Goal: Information Seeking & Learning: Learn about a topic

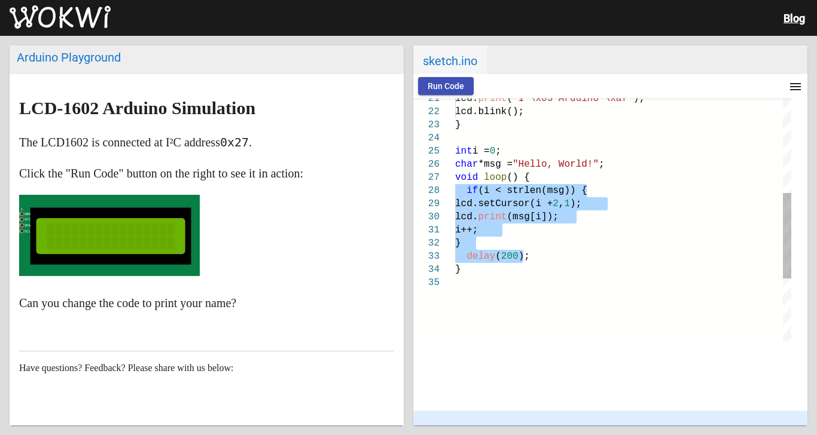
drag, startPoint x: 509, startPoint y: 258, endPoint x: 441, endPoint y: 193, distance: 94.3
click at [455, 193] on div "lcd. print ( "I \x03 Arduino \xaf" ); lcd.blink(); } int i = 0 ; char *msg = "H…" at bounding box center [623, 174] width 336 height 691
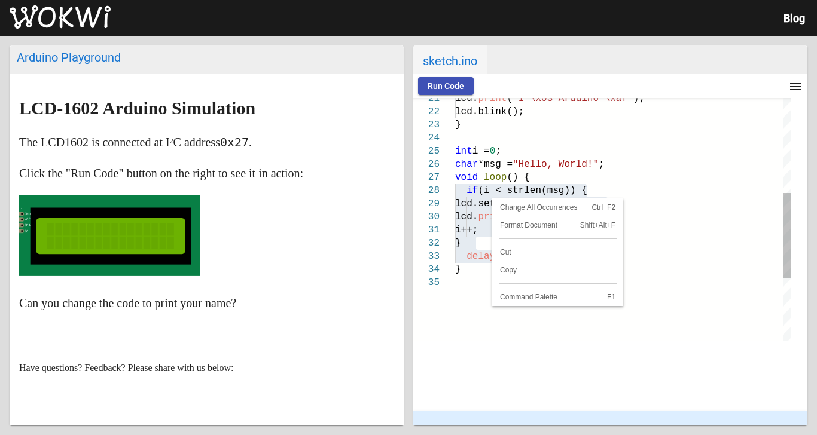
click at [456, 221] on span "lcd." at bounding box center [466, 217] width 23 height 11
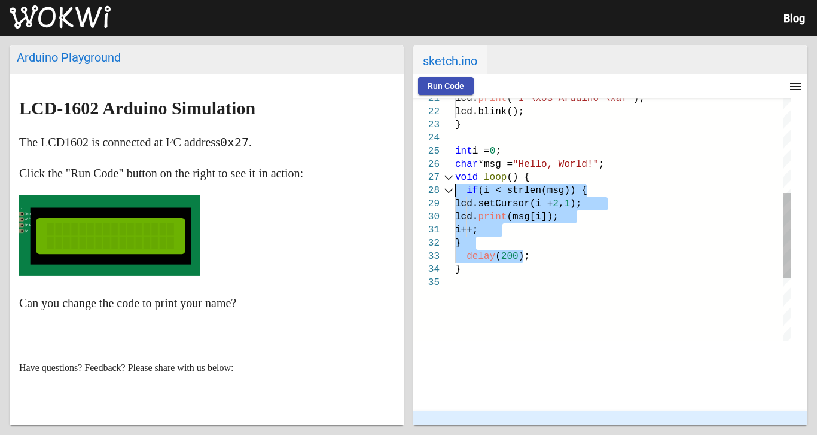
drag, startPoint x: 457, startPoint y: 239, endPoint x: 437, endPoint y: 190, distance: 53.6
click at [437, 190] on div "21 22 23 24 25 26 27 28 29 30 31 32 33 34 35 lcd. print ( "I \x03 Arduino \xaf"…" at bounding box center [602, 219] width 378 height 243
paste textarea "write(DEGREE"
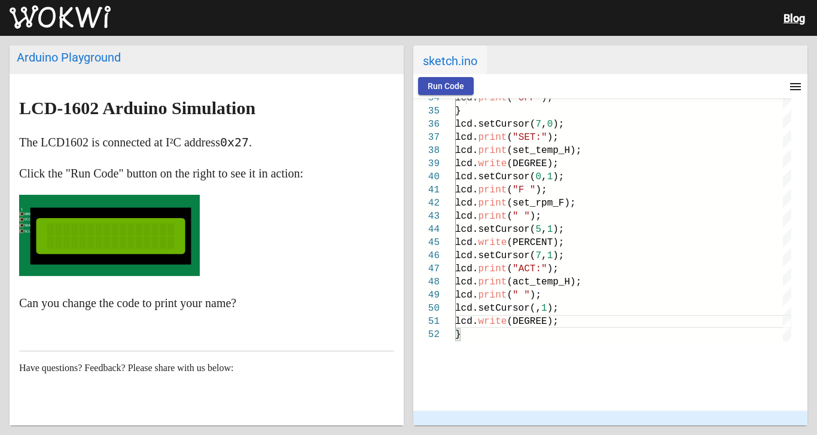
click at [430, 85] on span "Run Code" at bounding box center [445, 86] width 36 height 10
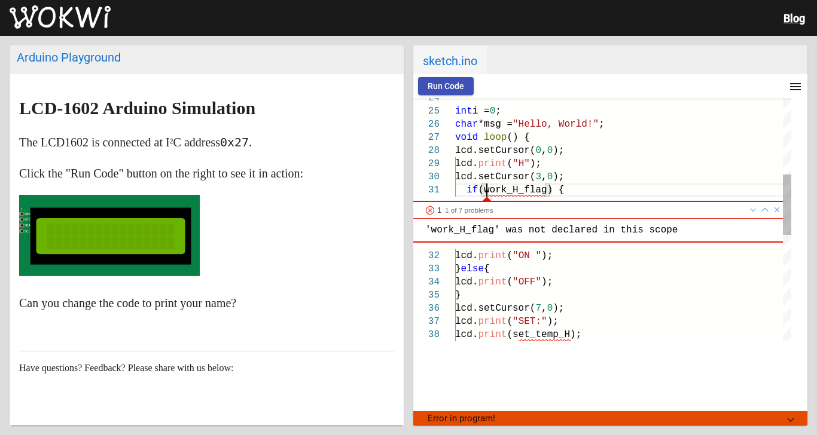
click at [425, 207] on div at bounding box center [430, 211] width 10 height 10
click at [771, 208] on link at bounding box center [777, 210] width 12 height 20
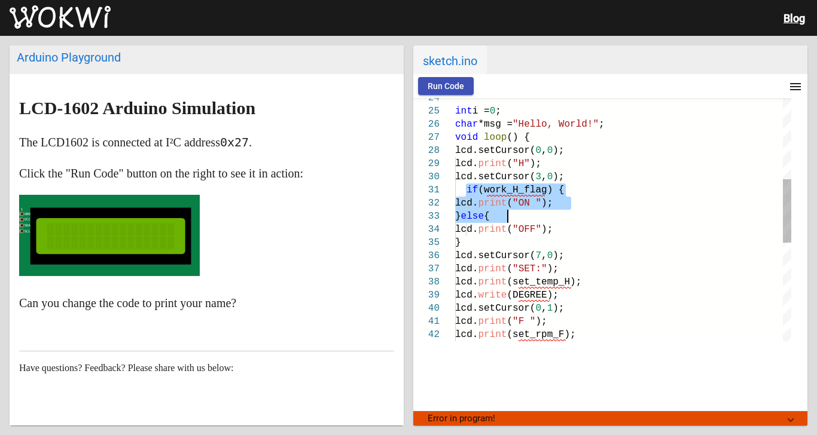
drag, startPoint x: 449, startPoint y: 190, endPoint x: 496, endPoint y: 217, distance: 54.4
click at [496, 217] on div "lcd. print ( "OFF" ); } lcd.setCursor( 7 , 0 ); int i = 0 ; char *msg = "Hello,…" at bounding box center [623, 252] width 336 height 927
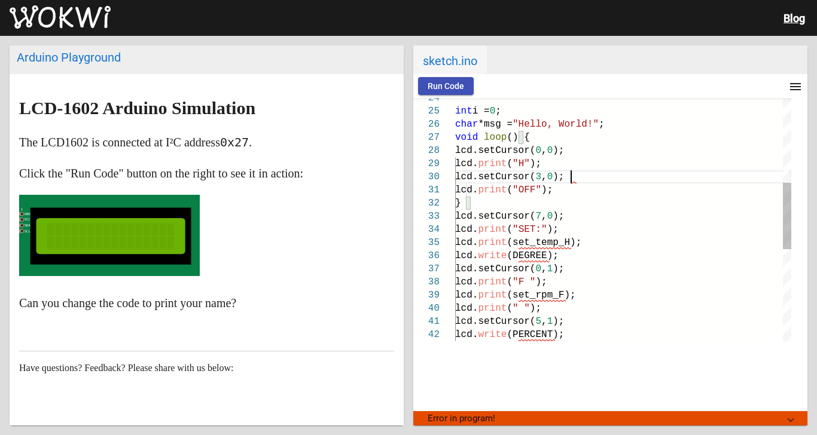
click at [456, 200] on div "}" at bounding box center [623, 203] width 336 height 13
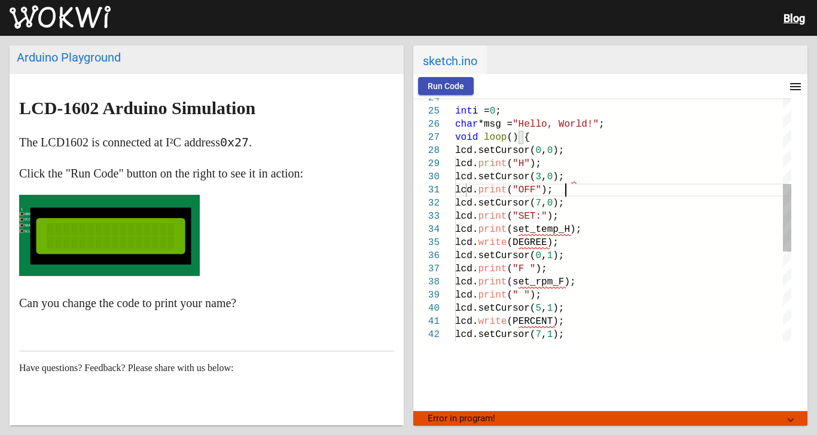
click at [459, 191] on span "lcd." at bounding box center [466, 190] width 23 height 11
click at [561, 181] on div "lcd.setCursor( 3 , 0 );" at bounding box center [623, 176] width 336 height 13
click at [569, 181] on div "lcd.setCursor( 3 , 0 );" at bounding box center [623, 176] width 336 height 13
drag, startPoint x: 502, startPoint y: 227, endPoint x: 554, endPoint y: 230, distance: 52.1
click at [554, 230] on span "(set_temp_H);" at bounding box center [543, 229] width 75 height 11
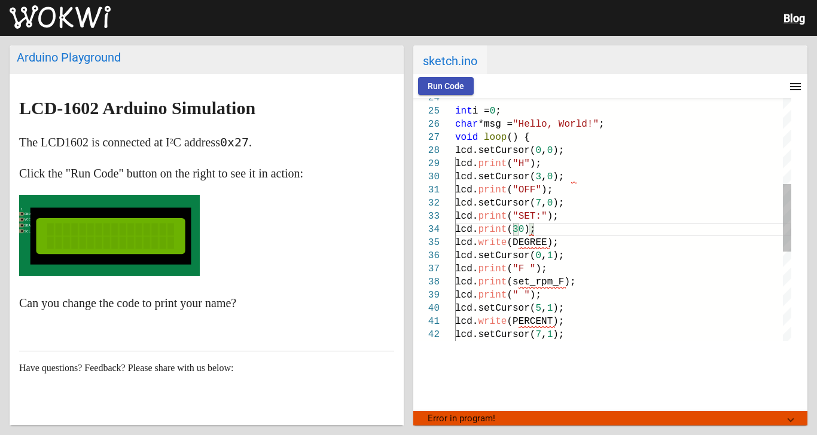
scroll to position [40, 78]
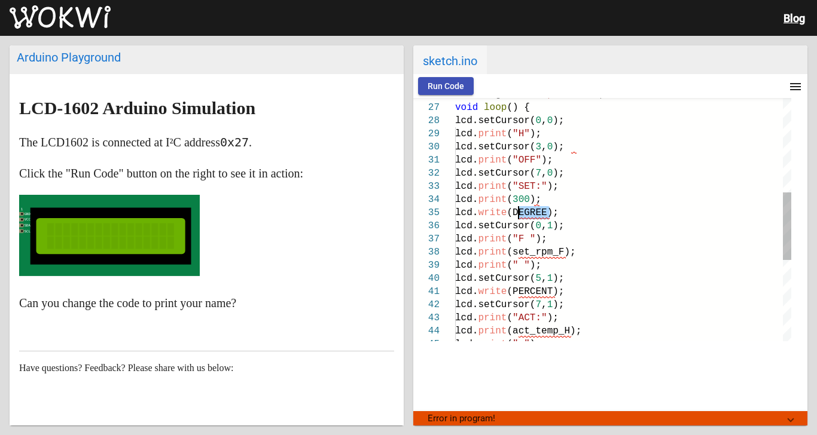
drag, startPoint x: 531, startPoint y: 215, endPoint x: 504, endPoint y: 215, distance: 27.5
click at [506, 215] on span "(DEGREE);" at bounding box center [531, 212] width 51 height 11
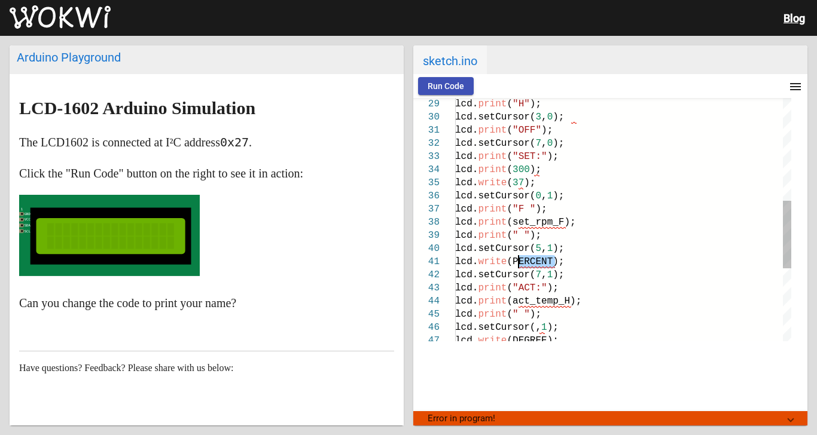
drag, startPoint x: 539, startPoint y: 261, endPoint x: 500, endPoint y: 262, distance: 38.3
click at [506, 262] on span "(PERCENT);" at bounding box center [534, 261] width 57 height 11
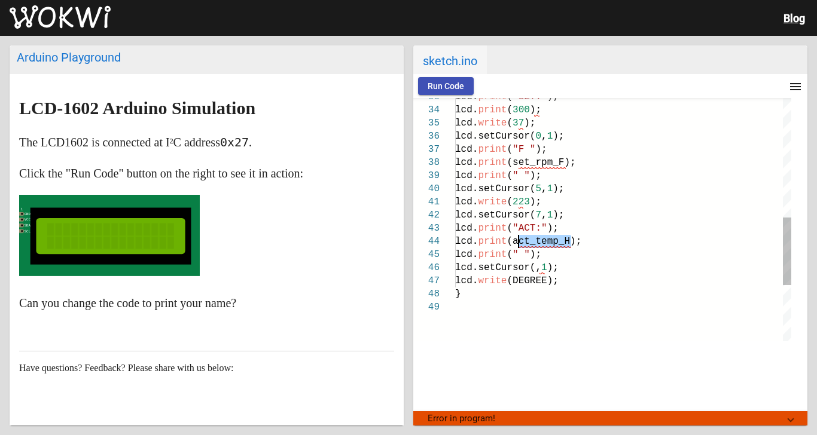
drag, startPoint x: 553, startPoint y: 242, endPoint x: 502, endPoint y: 244, distance: 50.8
drag, startPoint x: 533, startPoint y: 279, endPoint x: 503, endPoint y: 281, distance: 29.3
click at [506, 281] on span "(DEGREE);" at bounding box center [531, 281] width 51 height 11
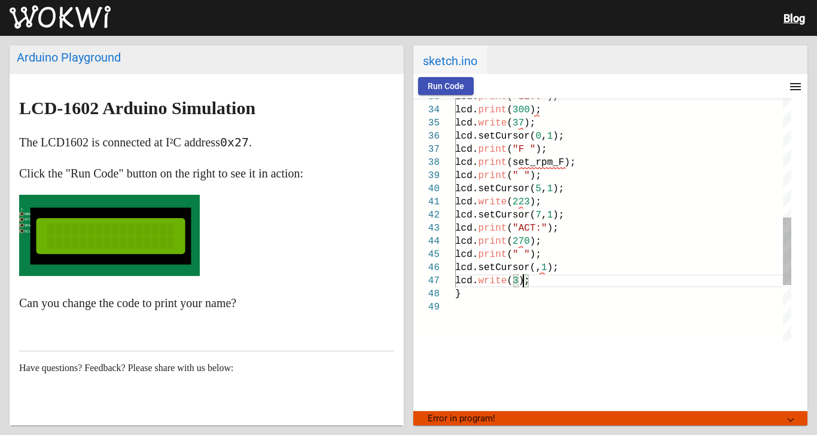
scroll to position [80, 74]
click at [427, 83] on span "Run Code" at bounding box center [445, 86] width 36 height 10
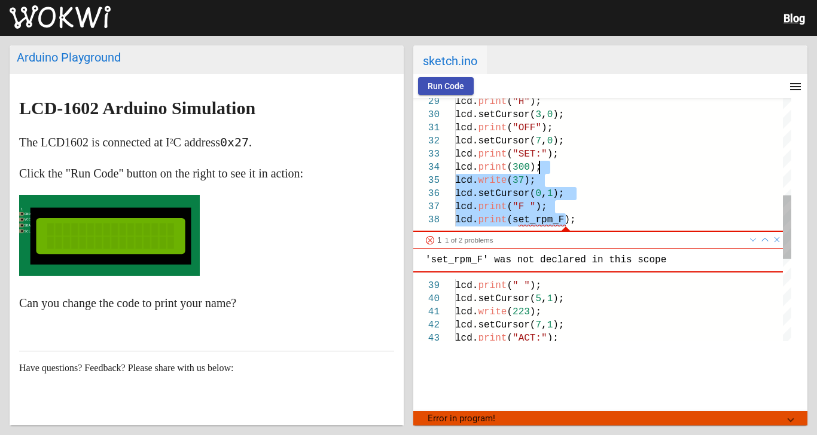
drag, startPoint x: 549, startPoint y: 162, endPoint x: 523, endPoint y: 165, distance: 27.1
click at [548, 218] on span "(set_rpm_F);" at bounding box center [540, 220] width 69 height 11
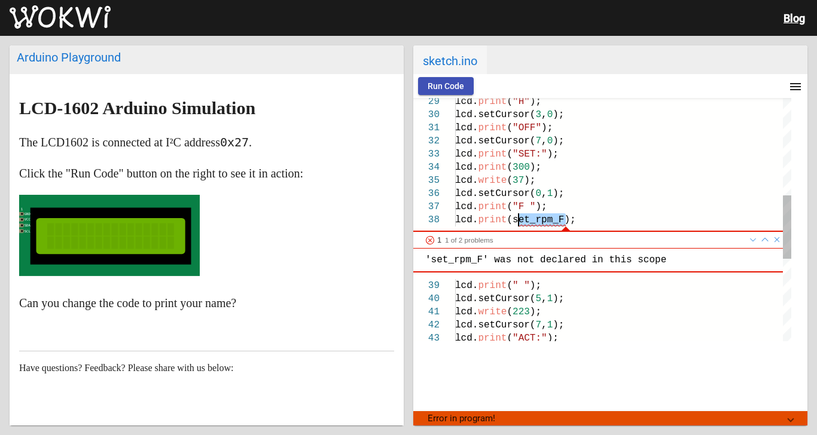
drag, startPoint x: 552, startPoint y: 223, endPoint x: 501, endPoint y: 224, distance: 50.8
click at [506, 224] on span "(set_rpm_F);" at bounding box center [540, 220] width 69 height 11
click at [427, 88] on span "Run Code" at bounding box center [445, 86] width 36 height 10
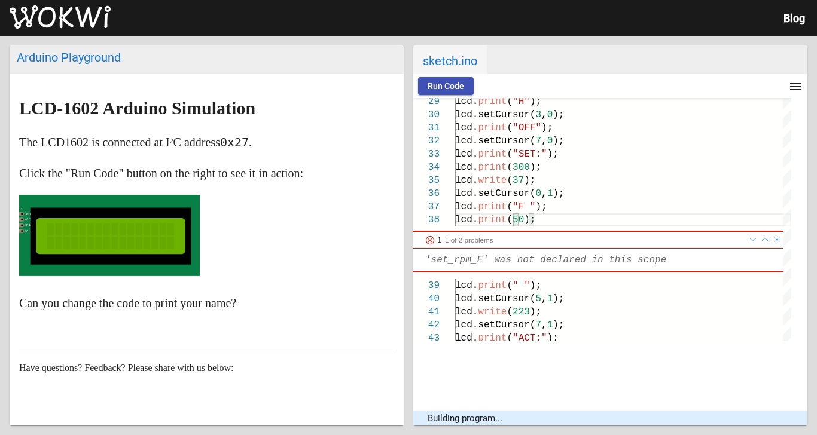
scroll to position [93, 0]
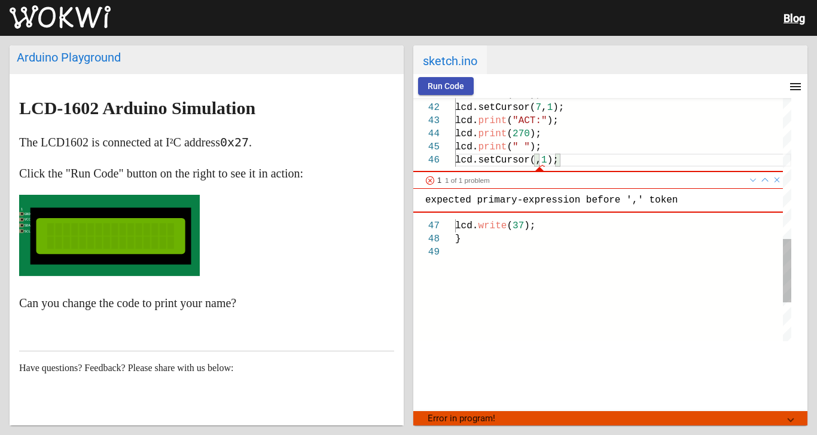
click at [772, 180] on link at bounding box center [777, 180] width 10 height 16
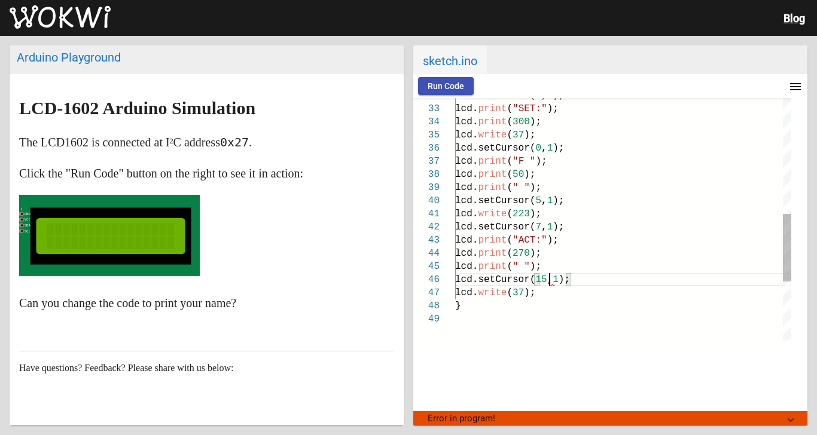
scroll to position [77, 94]
click at [427, 87] on span "Run Code" at bounding box center [445, 86] width 36 height 10
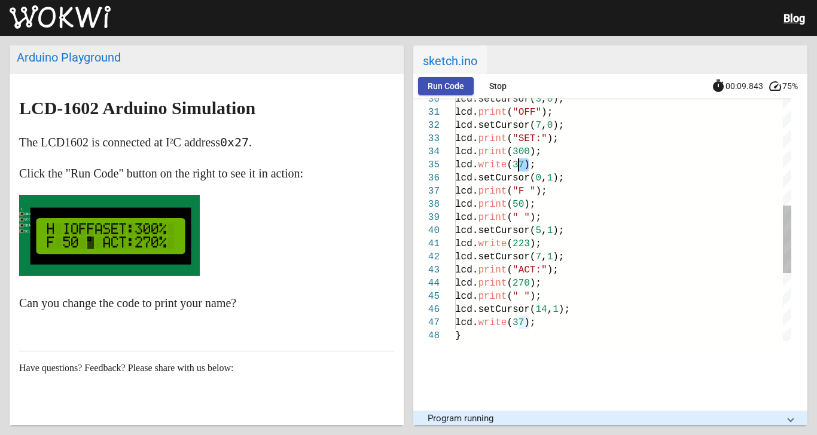
drag, startPoint x: 512, startPoint y: 166, endPoint x: 500, endPoint y: 166, distance: 12.6
click at [500, 166] on span "lcd. write ( 37 );" at bounding box center [495, 165] width 80 height 11
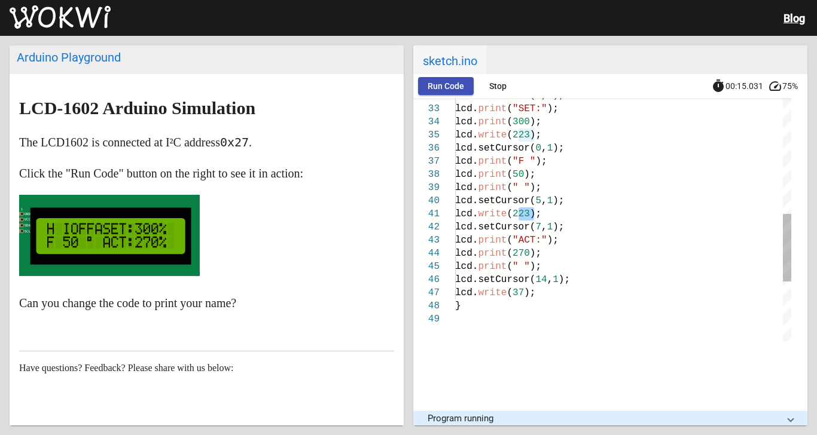
drag, startPoint x: 517, startPoint y: 215, endPoint x: 502, endPoint y: 214, distance: 14.4
click at [512, 214] on span "223" at bounding box center [520, 214] width 17 height 11
drag, startPoint x: 512, startPoint y: 294, endPoint x: 501, endPoint y: 294, distance: 11.4
click at [501, 294] on span "lcd. write ( 37 );" at bounding box center [495, 293] width 80 height 11
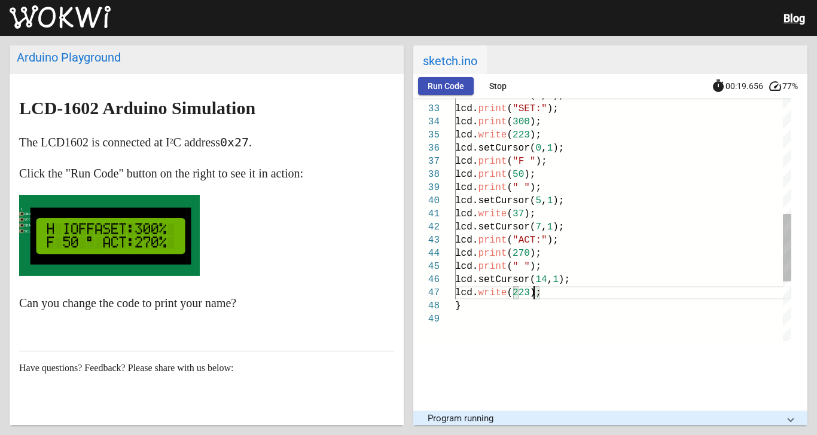
scroll to position [80, 78]
click at [427, 87] on span "Run Code" at bounding box center [445, 86] width 36 height 10
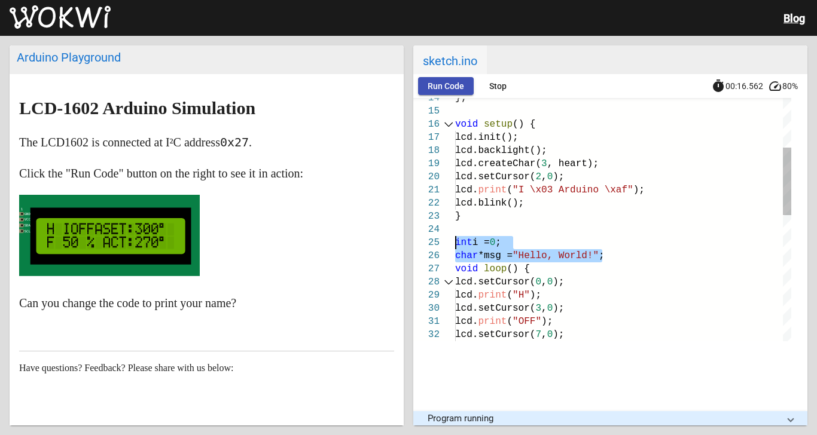
drag, startPoint x: 591, startPoint y: 255, endPoint x: 436, endPoint y: 238, distance: 155.1
click at [436, 238] on div "32 30 31 28 29 25 26 27 23 24 21 22 19 20 16 17 18 14 15 lcd.setCursor( 7 , 0 )…" at bounding box center [602, 219] width 378 height 243
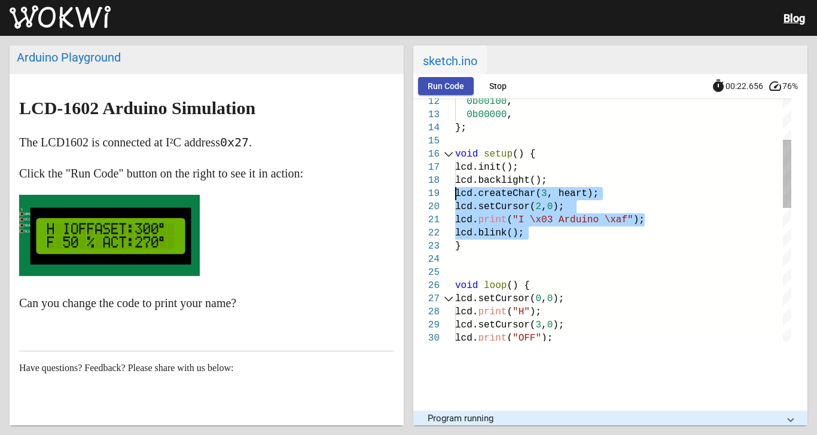
drag, startPoint x: 511, startPoint y: 235, endPoint x: 430, endPoint y: 194, distance: 90.6
click at [430, 194] on div "29 30 27 28 25 26 23 24 21 22 19 20 16 17 18 14 15 12 13 lcd.setCursor( 3 , 0 )…" at bounding box center [602, 219] width 378 height 243
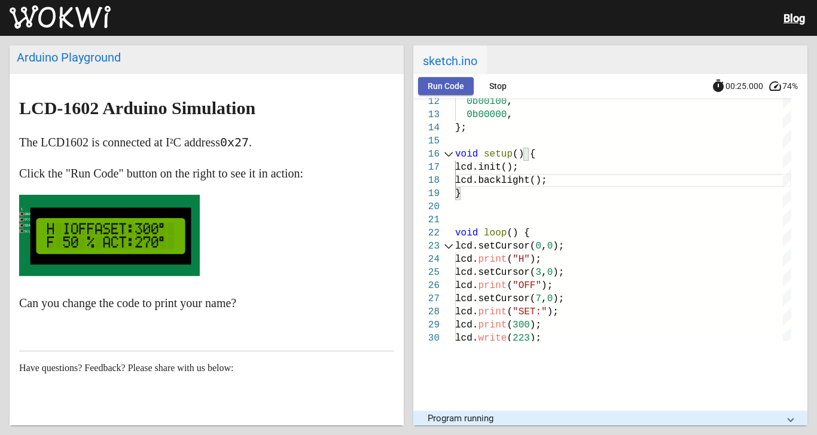
click at [427, 85] on span "Run Code" at bounding box center [445, 86] width 36 height 10
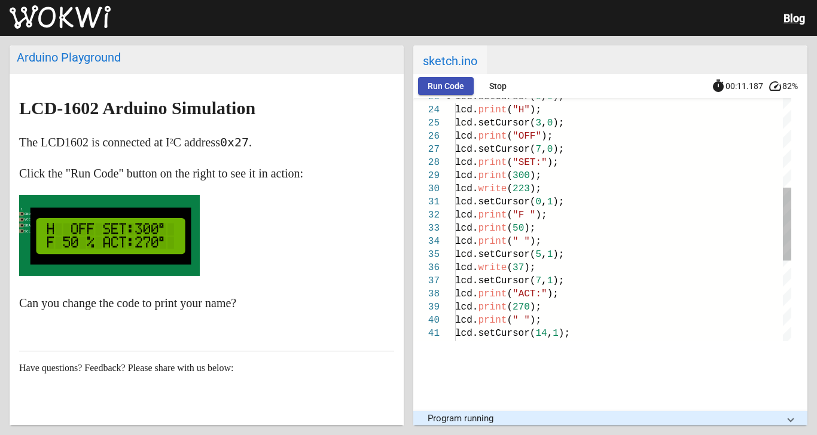
click at [427, 85] on span "Run Code" at bounding box center [445, 86] width 36 height 10
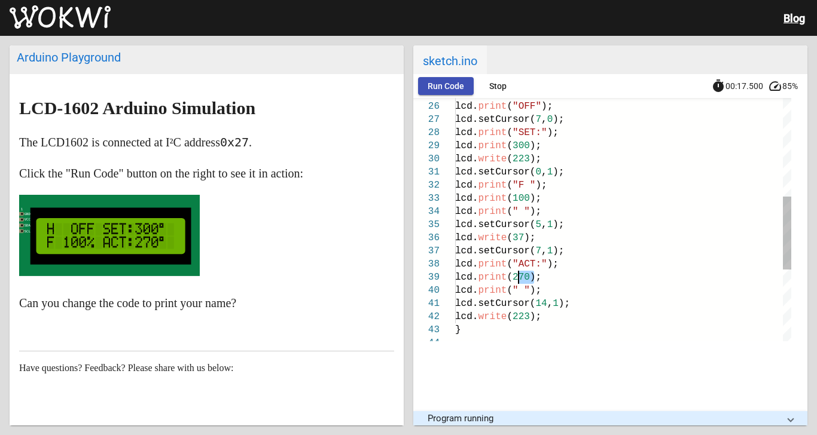
drag, startPoint x: 517, startPoint y: 278, endPoint x: 503, endPoint y: 277, distance: 14.4
click at [503, 277] on span "lcd. print ( 270 );" at bounding box center [498, 277] width 86 height 11
click at [427, 83] on span "Run Code" at bounding box center [445, 86] width 36 height 10
drag, startPoint x: 512, startPoint y: 279, endPoint x: 503, endPoint y: 279, distance: 8.4
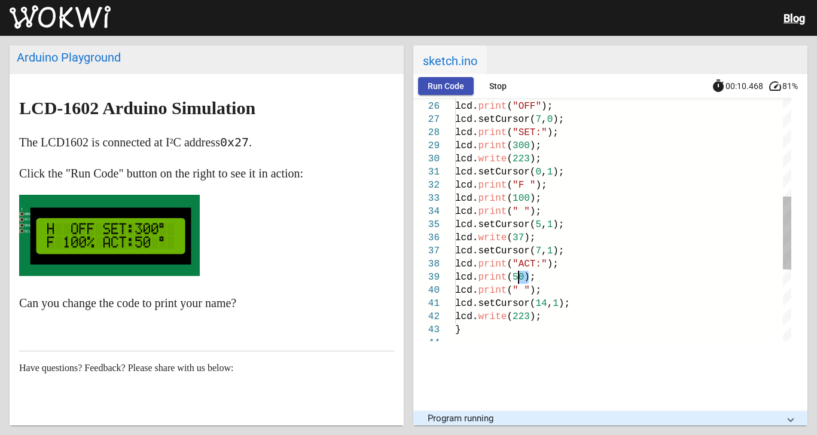
click at [512, 279] on span "50" at bounding box center [517, 277] width 11 height 11
click at [429, 84] on span "Run Code" at bounding box center [445, 86] width 36 height 10
drag, startPoint x: 512, startPoint y: 277, endPoint x: 504, endPoint y: 277, distance: 7.8
click at [512, 277] on span "99" at bounding box center [517, 277] width 11 height 11
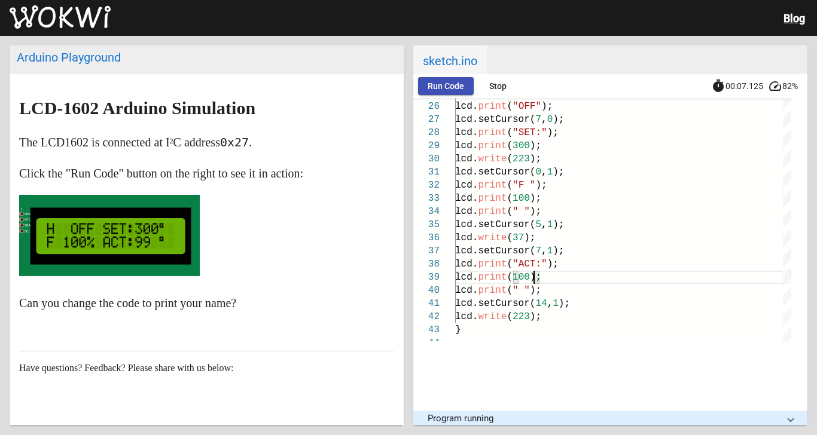
click at [427, 87] on span "Run Code" at bounding box center [445, 86] width 36 height 10
click at [489, 87] on span "Stop" at bounding box center [497, 86] width 17 height 10
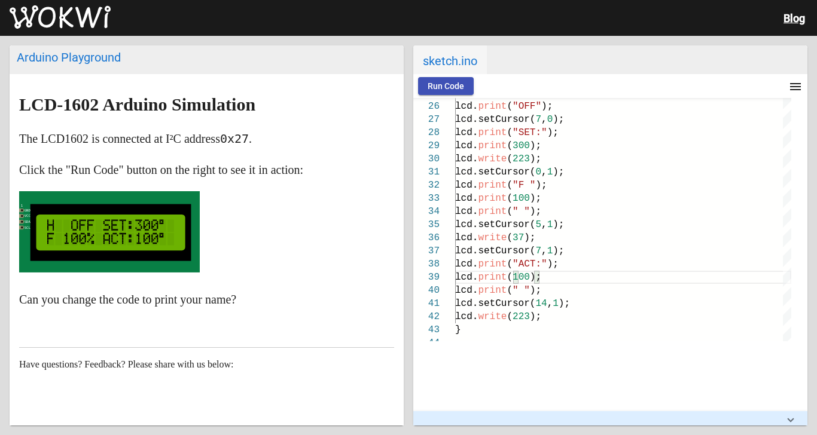
scroll to position [0, 0]
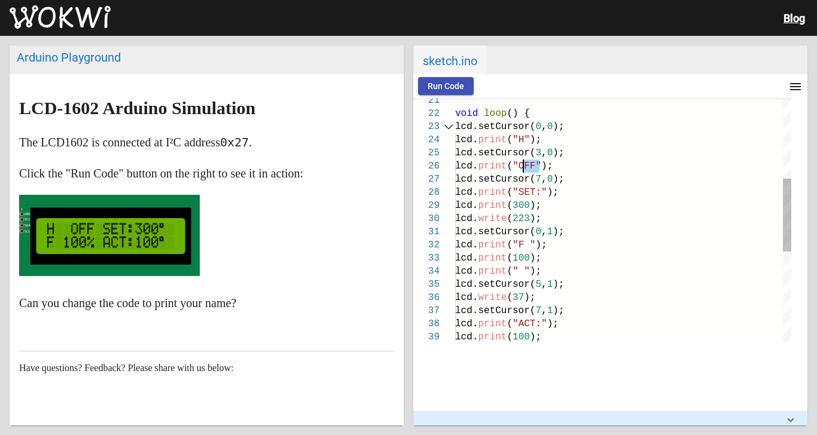
drag, startPoint x: 521, startPoint y: 165, endPoint x: 508, endPoint y: 166, distance: 13.2
click at [512, 166] on span ""OFF"" at bounding box center [526, 166] width 29 height 11
type textarea "void loop() { lcd.setCursor(0, 0); lcd.print("H"); lcd.setCursor(3, 0); lcd.pri…"
click at [427, 85] on span "Run Code" at bounding box center [445, 86] width 36 height 10
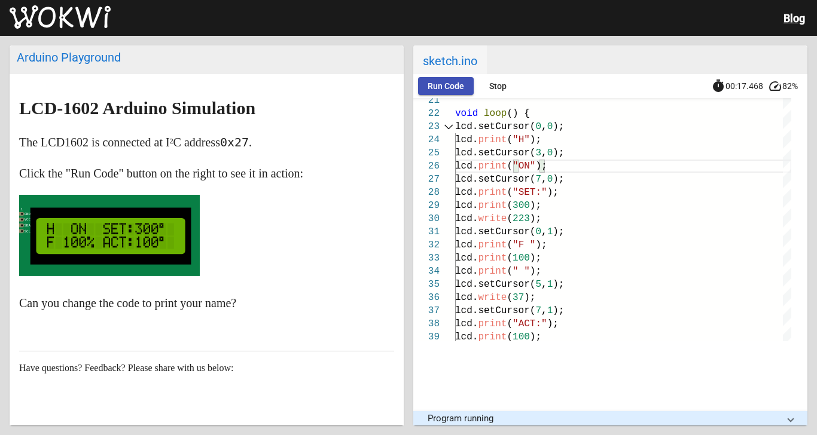
click at [489, 83] on span "Stop" at bounding box center [497, 86] width 17 height 10
